Goal: Understand process/instructions: Learn how to perform a task or action

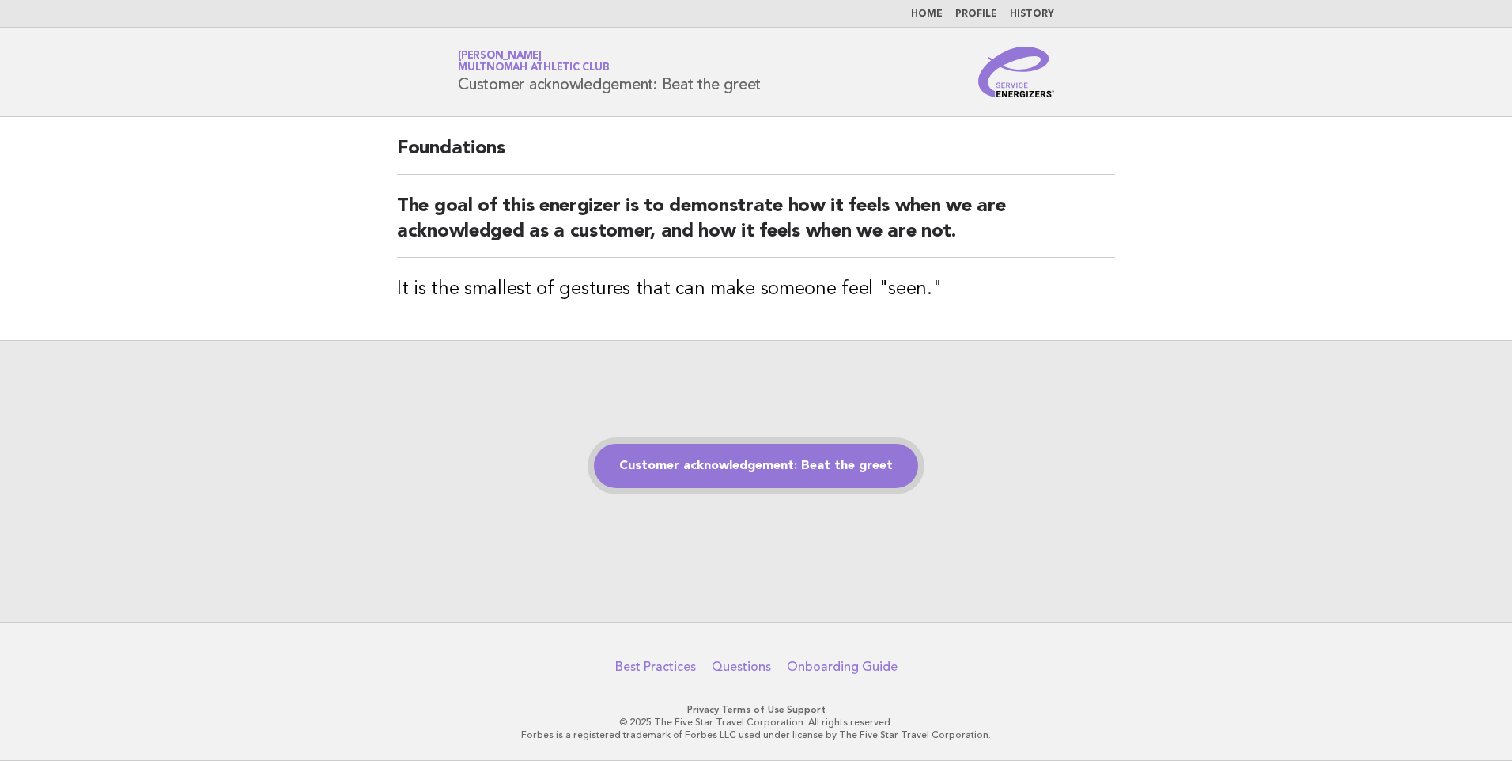
click at [754, 467] on link "Customer acknowledgement: Beat the greet" at bounding box center [756, 466] width 324 height 44
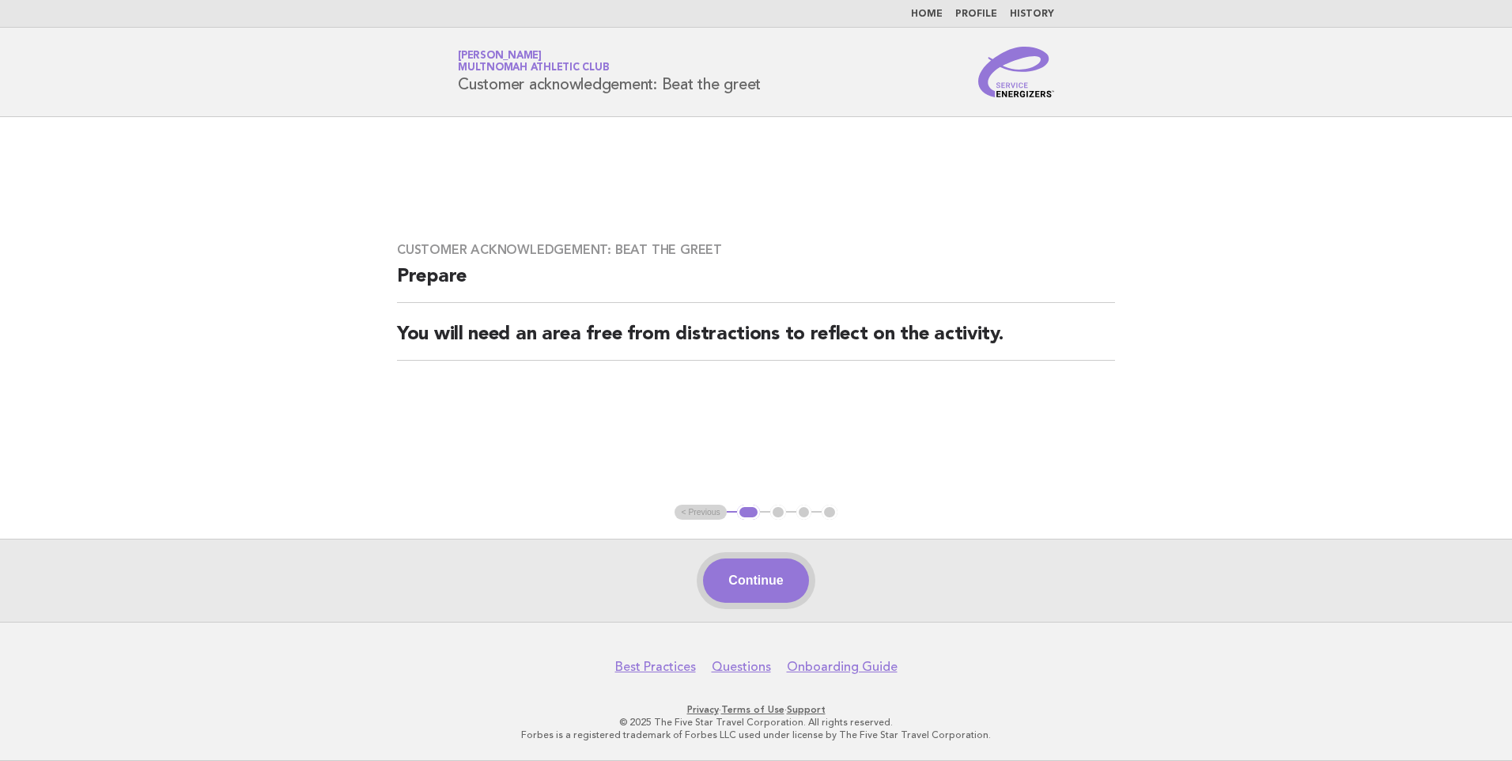
click at [753, 571] on button "Continue" at bounding box center [755, 580] width 105 height 44
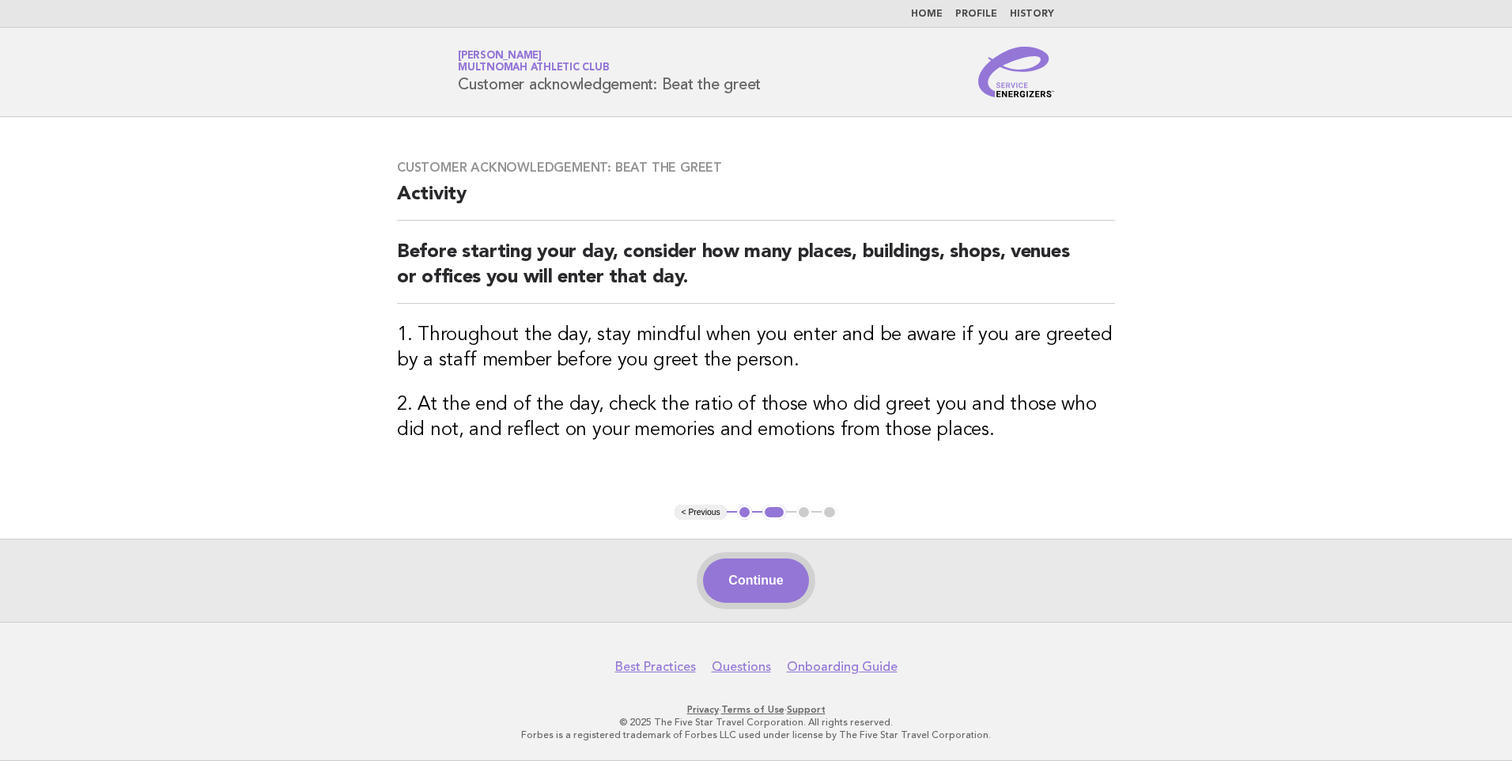
click at [757, 580] on button "Continue" at bounding box center [755, 580] width 105 height 44
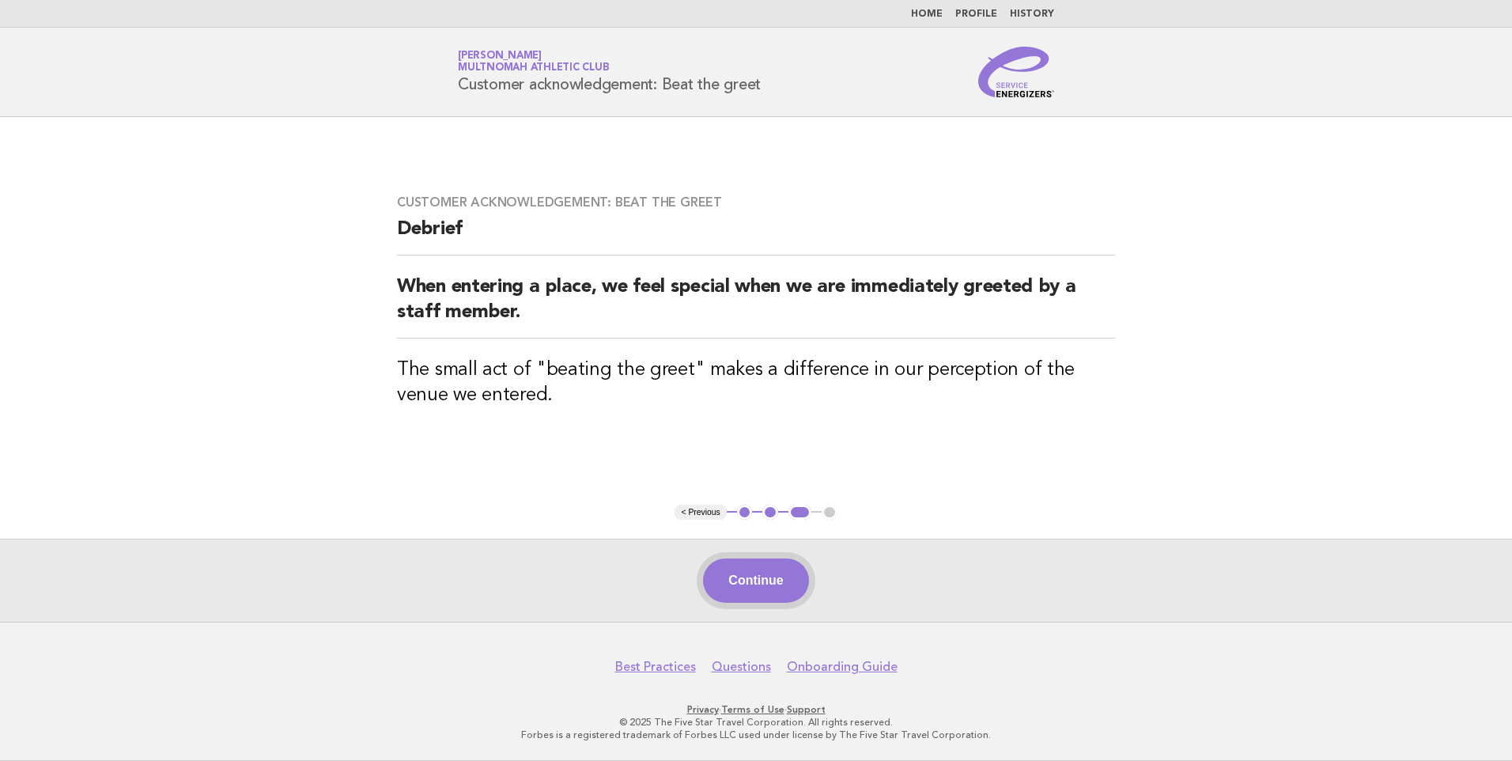
click at [755, 568] on button "Continue" at bounding box center [755, 580] width 105 height 44
